Goal: Check status: Check status

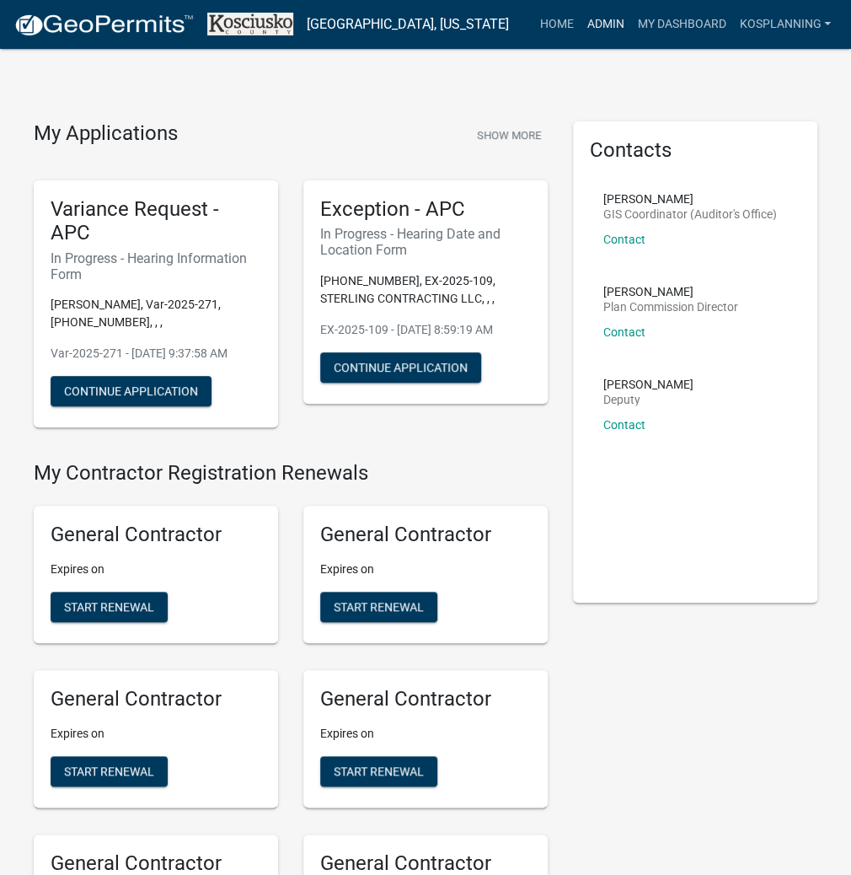
click at [597, 24] on link "Admin" at bounding box center [605, 24] width 51 height 32
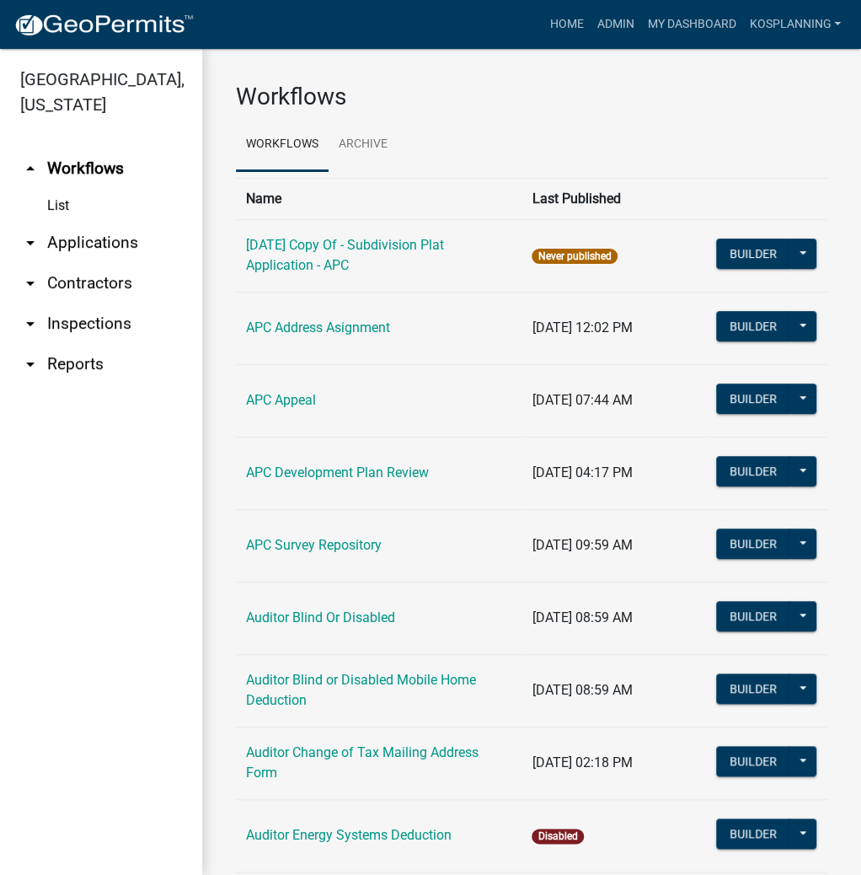
click at [84, 243] on link "arrow_drop_down Applications" at bounding box center [101, 242] width 202 height 40
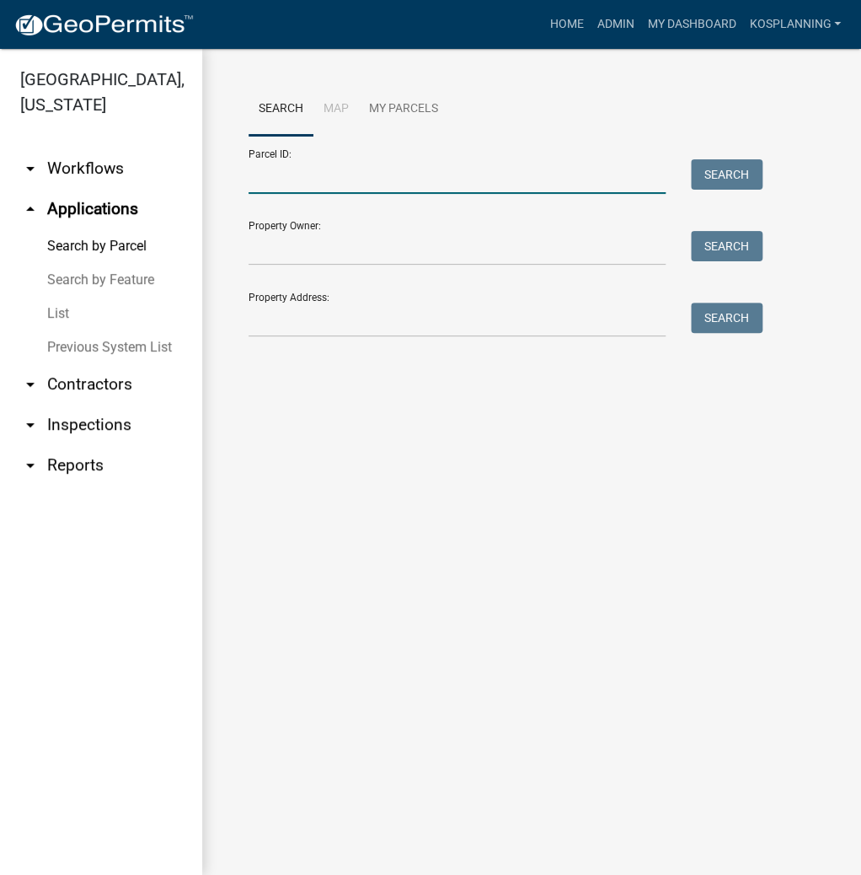
click at [337, 179] on input "Parcel ID:" at bounding box center [457, 176] width 417 height 35
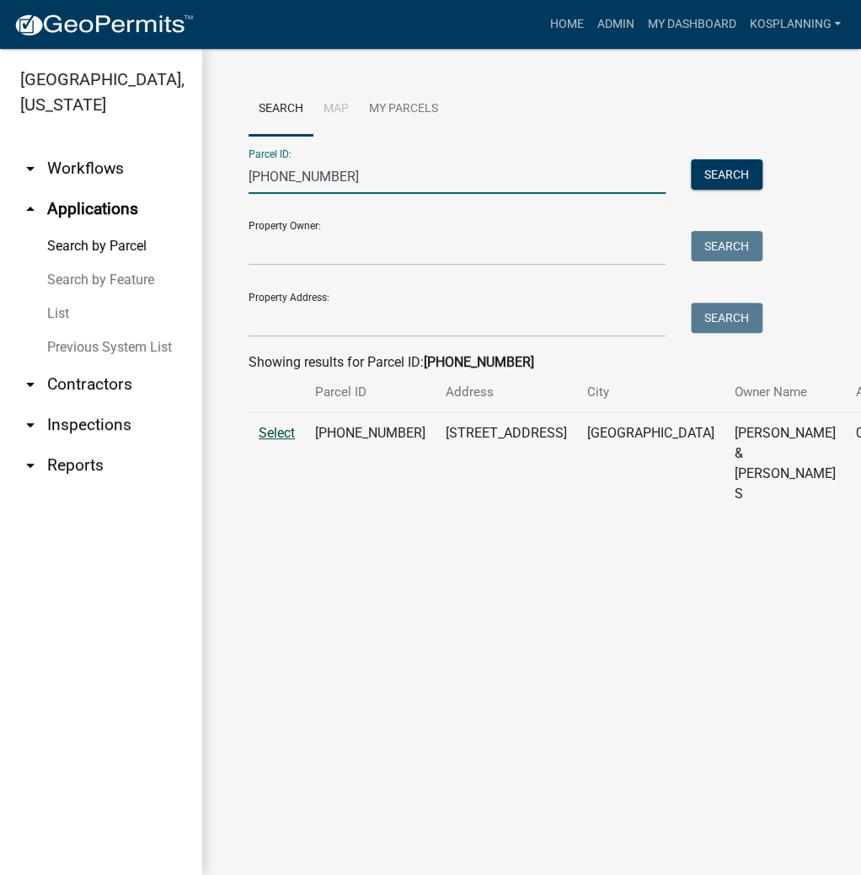
type input "[PHONE_NUMBER]"
click at [279, 441] on span "Select" at bounding box center [277, 433] width 36 height 16
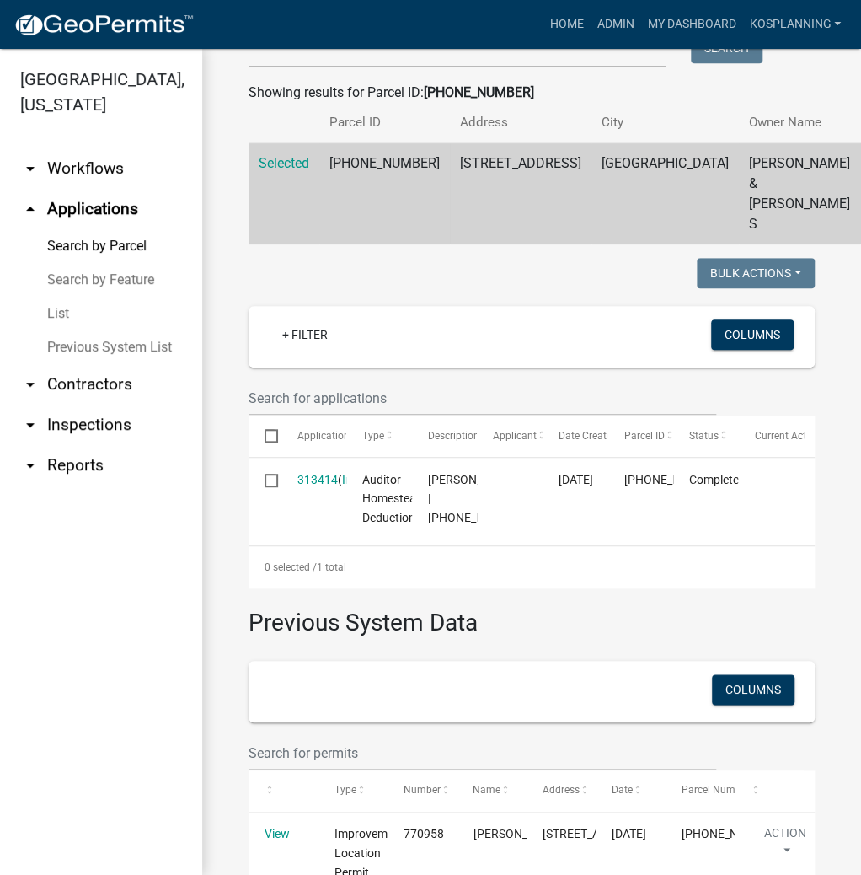
scroll to position [447, 0]
